Goal: Browse casually: Explore the website without a specific task or goal

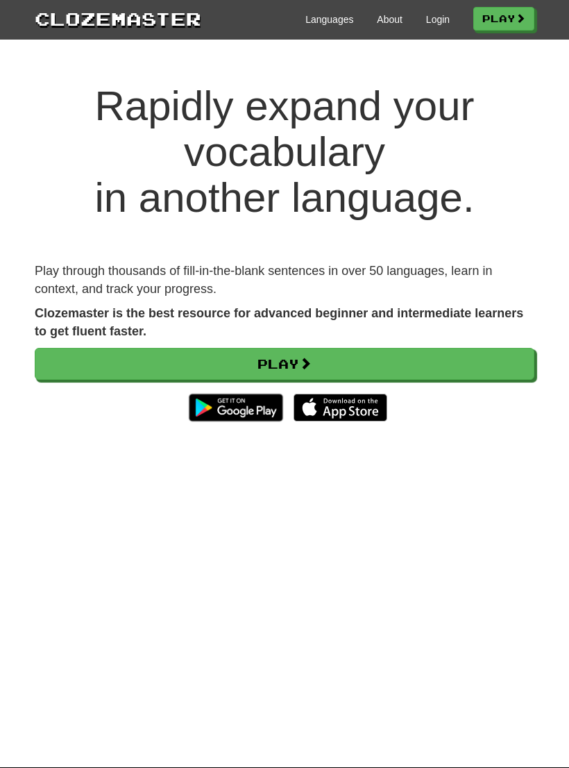
click at [363, 410] on img at bounding box center [341, 408] width 94 height 28
